Goal: Task Accomplishment & Management: Use online tool/utility

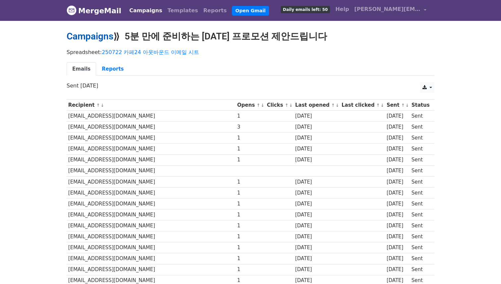
click at [92, 34] on link "Campaigns" at bounding box center [90, 36] width 47 height 11
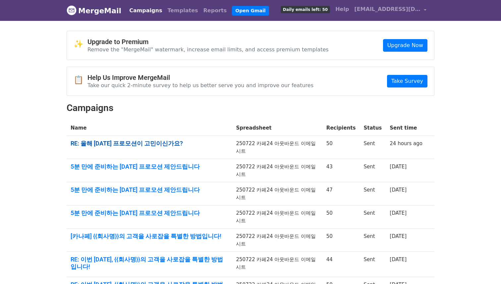
click at [125, 143] on link "RE: 올해 [DATE] 프로모션이 고민이신가요?" at bounding box center [149, 143] width 157 height 7
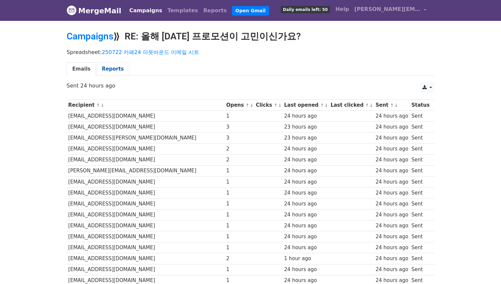
click at [107, 72] on link "Reports" at bounding box center [112, 69] width 33 height 14
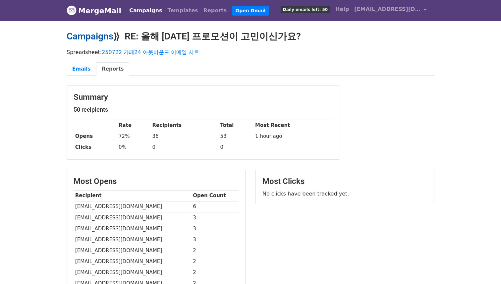
click at [89, 39] on link "Campaigns" at bounding box center [90, 36] width 47 height 11
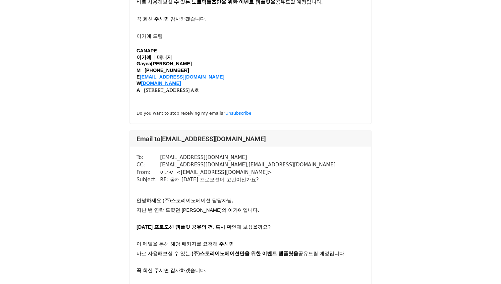
scroll to position [2448, 0]
